Goal: Information Seeking & Learning: Compare options

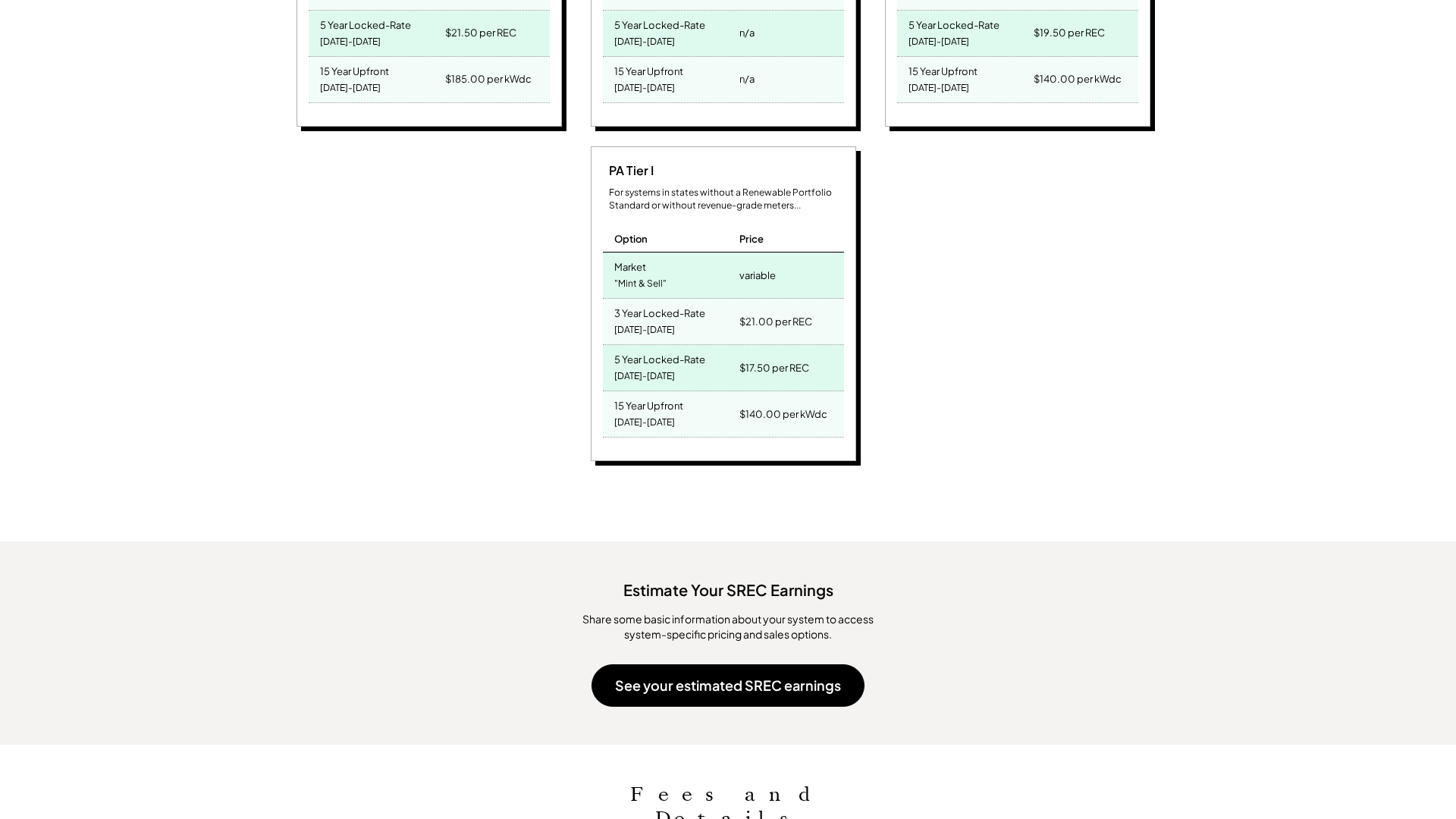
scroll to position [1427, 0]
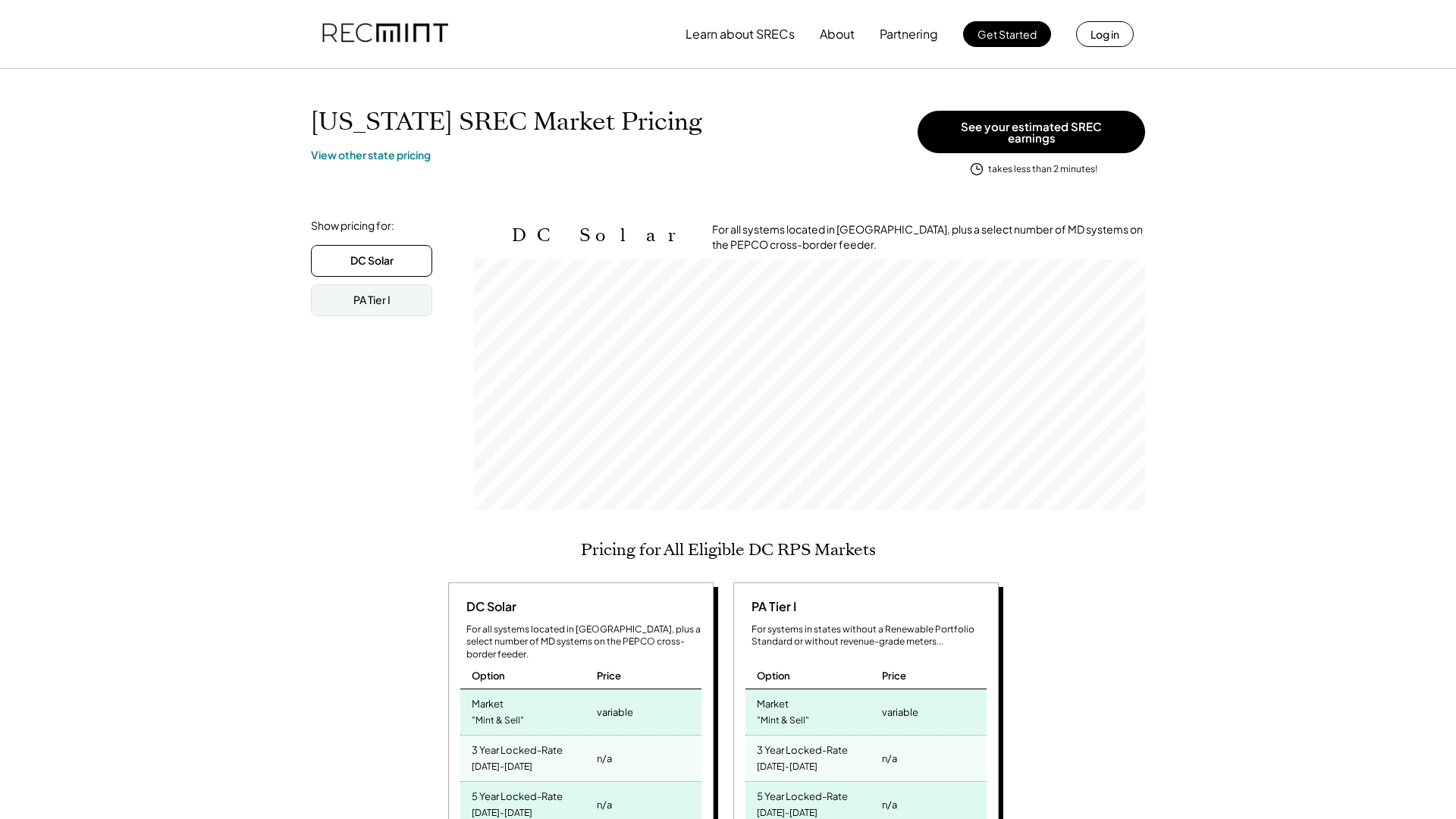
scroll to position [250, 671]
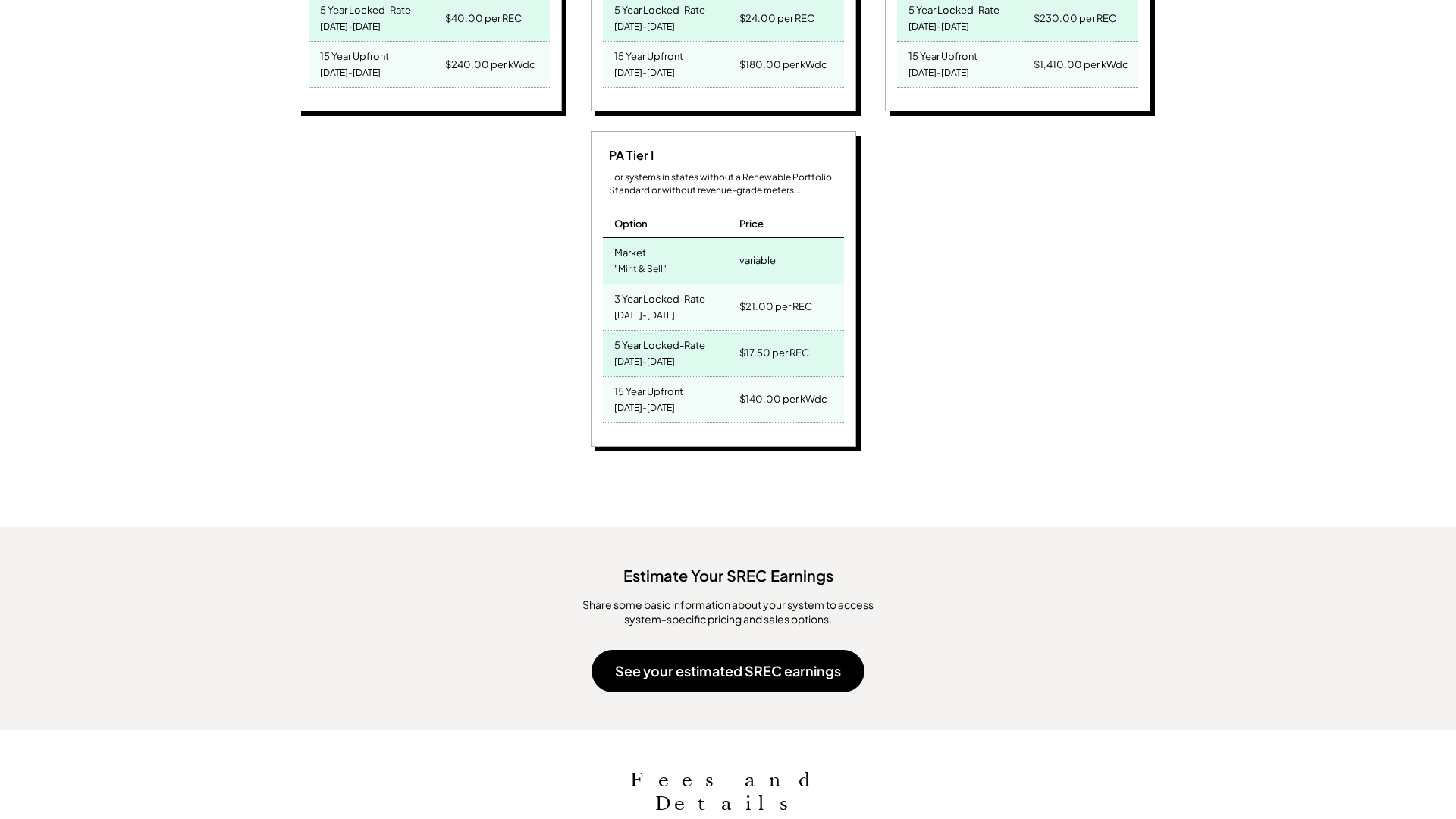
scroll to position [1427, 0]
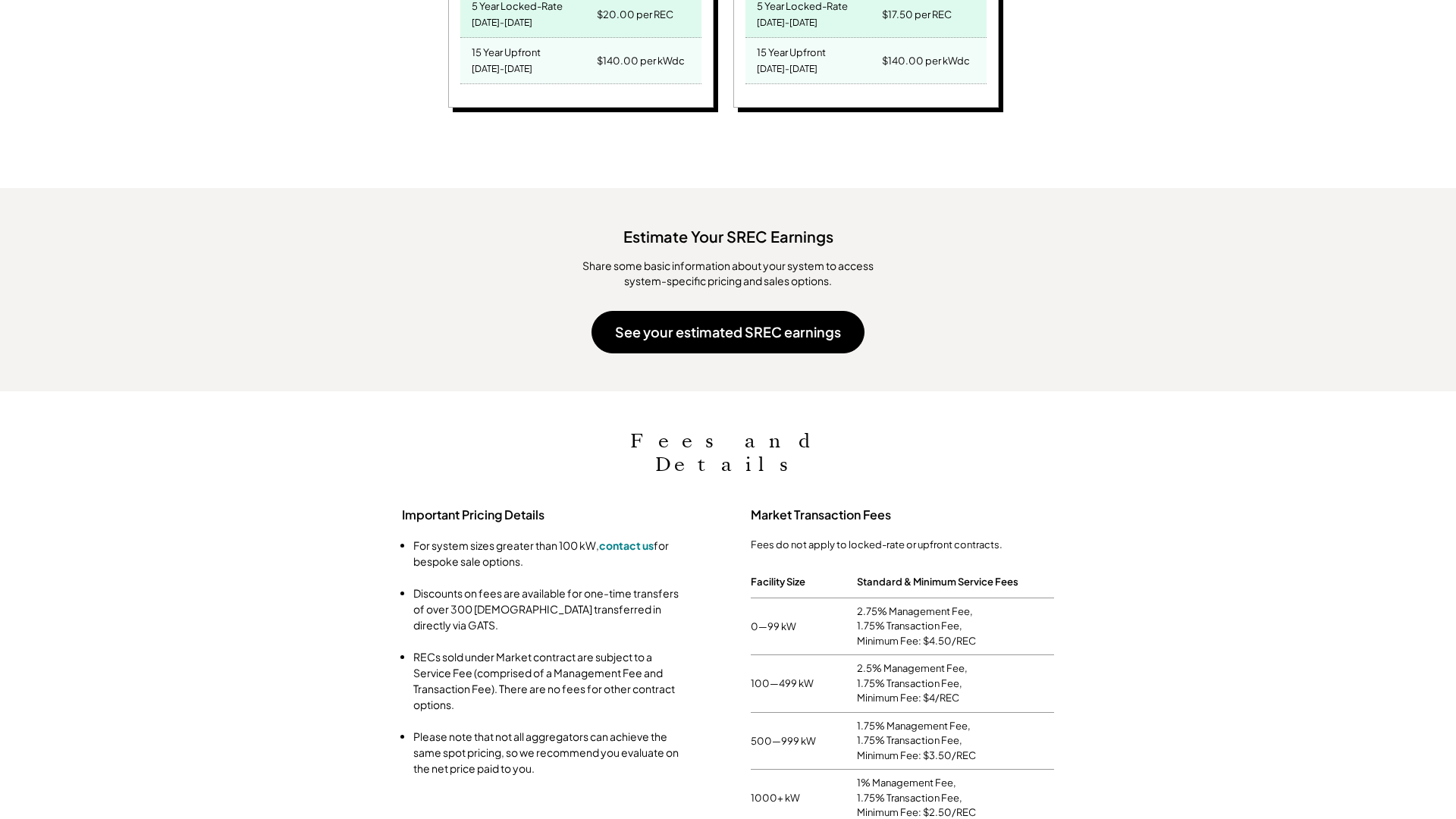
scroll to position [1092, 0]
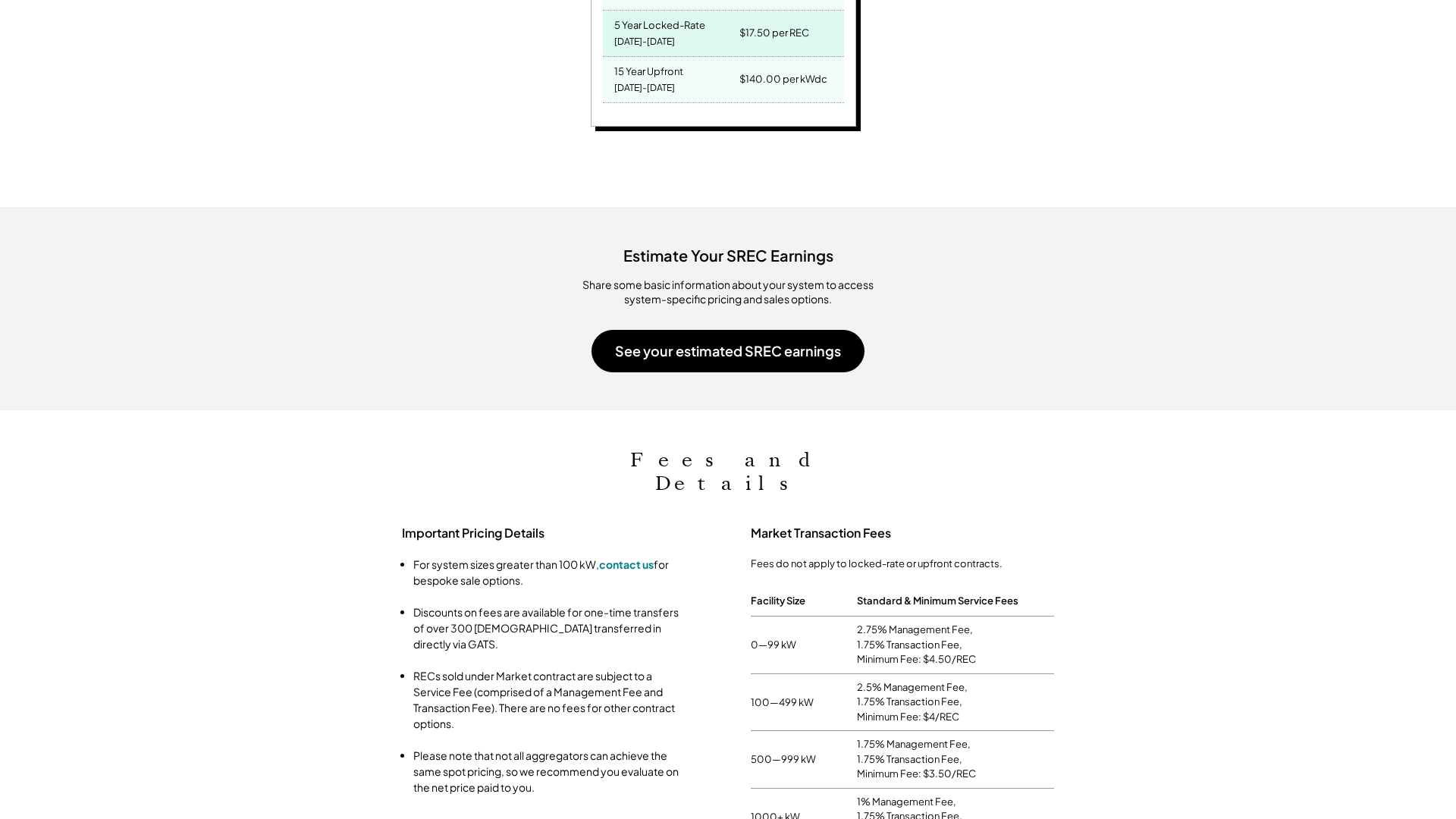
scroll to position [1092, 0]
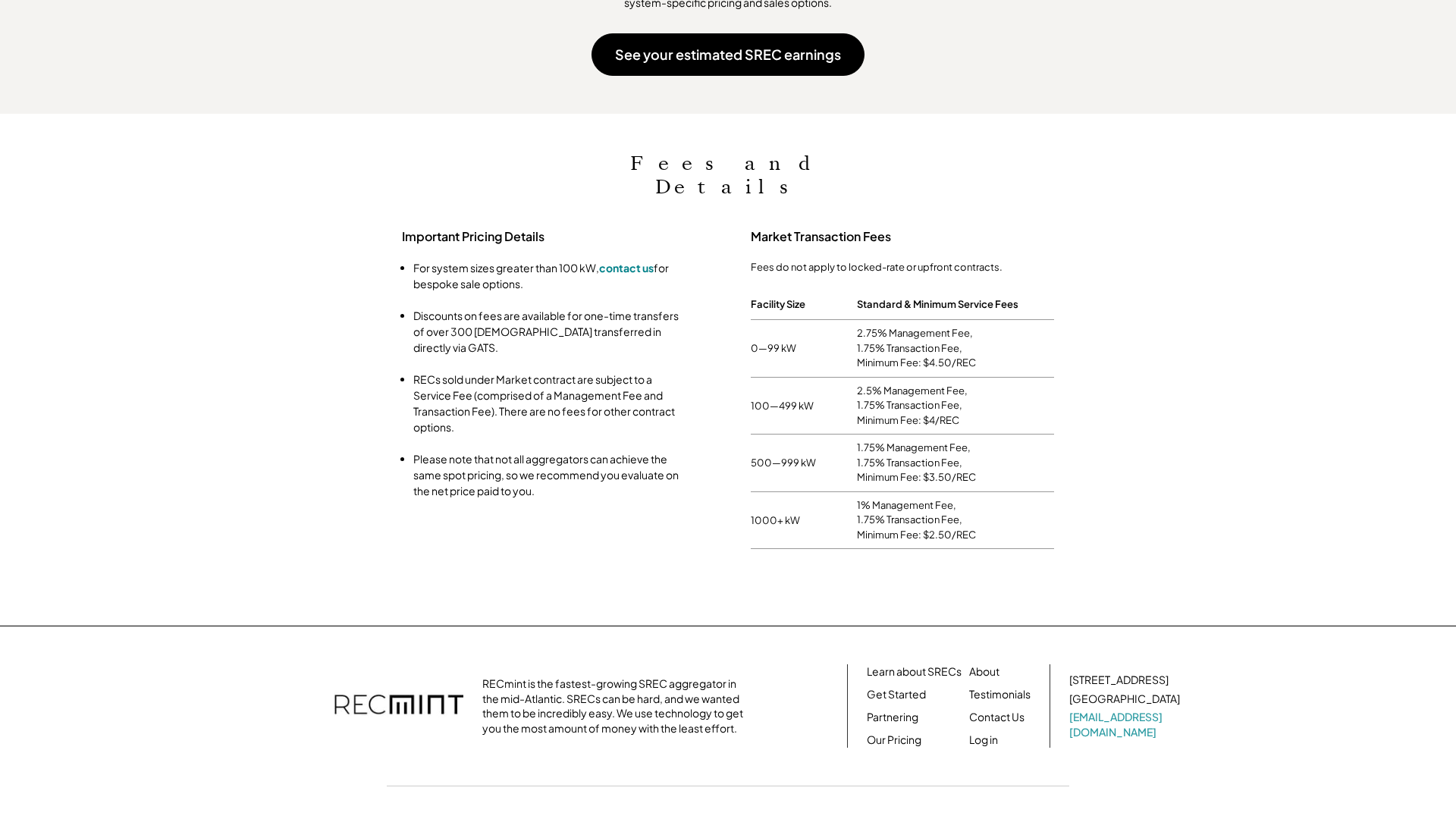
scroll to position [820, 0]
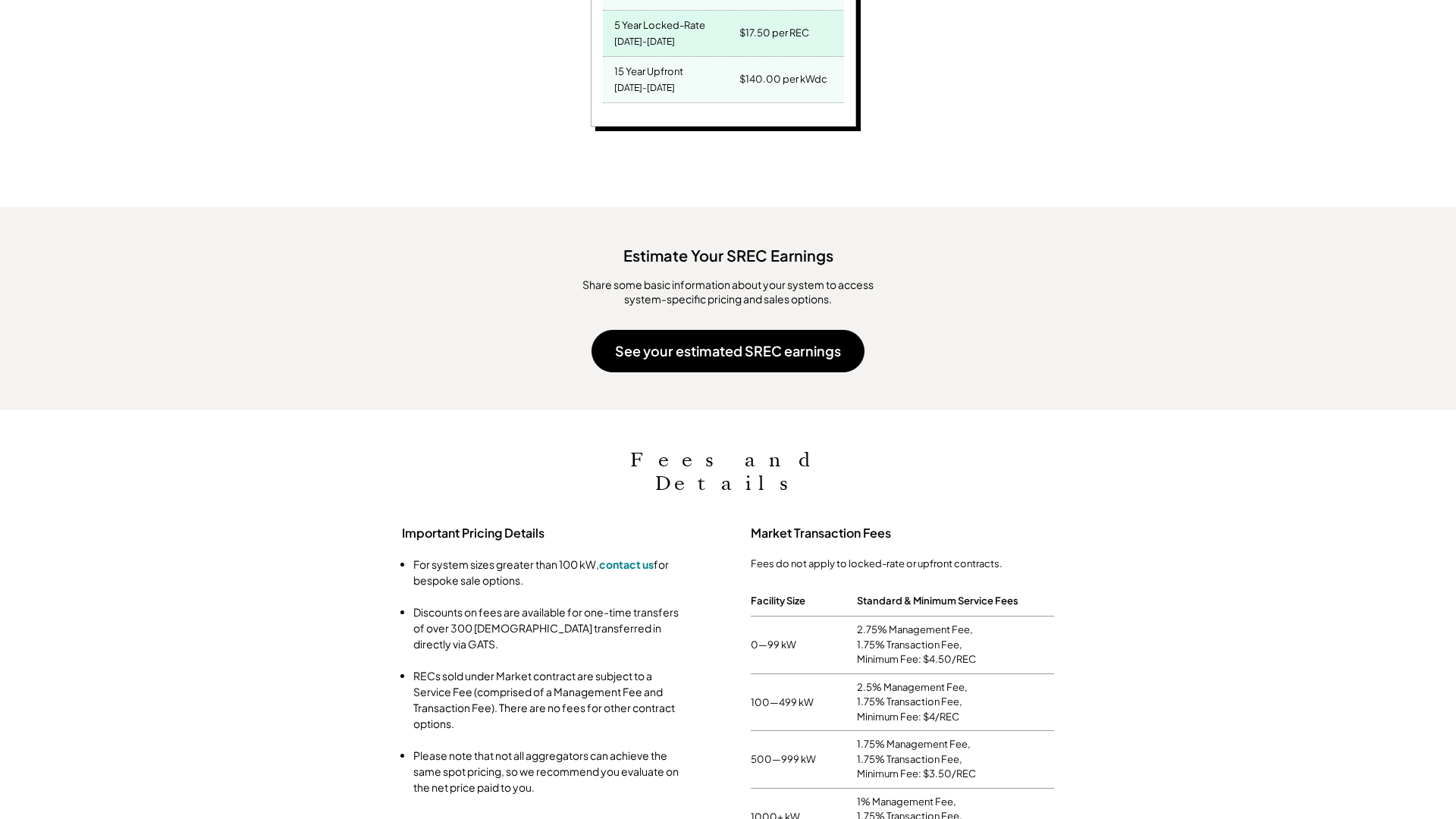
scroll to position [1092, 0]
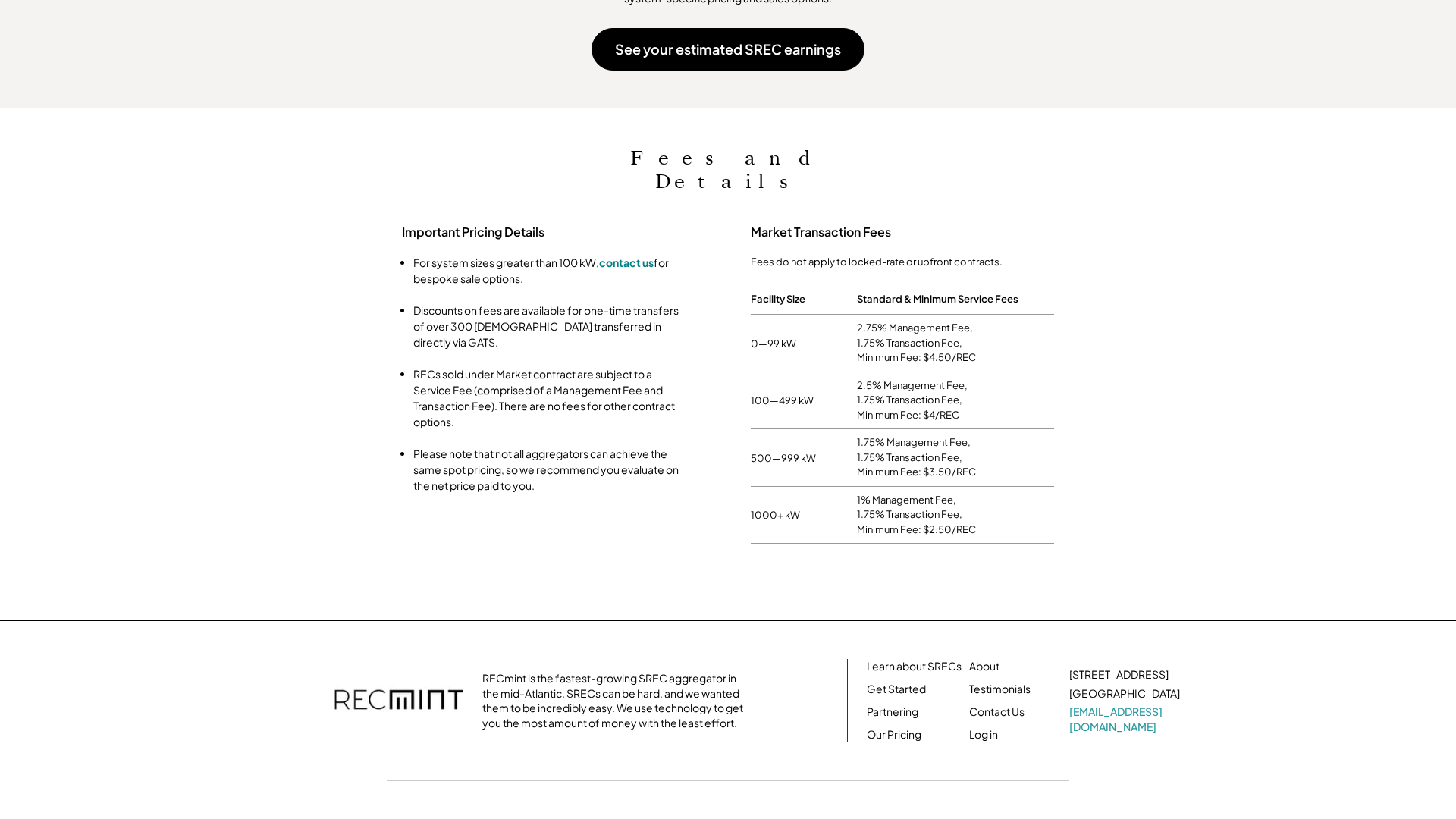
scroll to position [1578, 0]
